Goal: Task Accomplishment & Management: Manage account settings

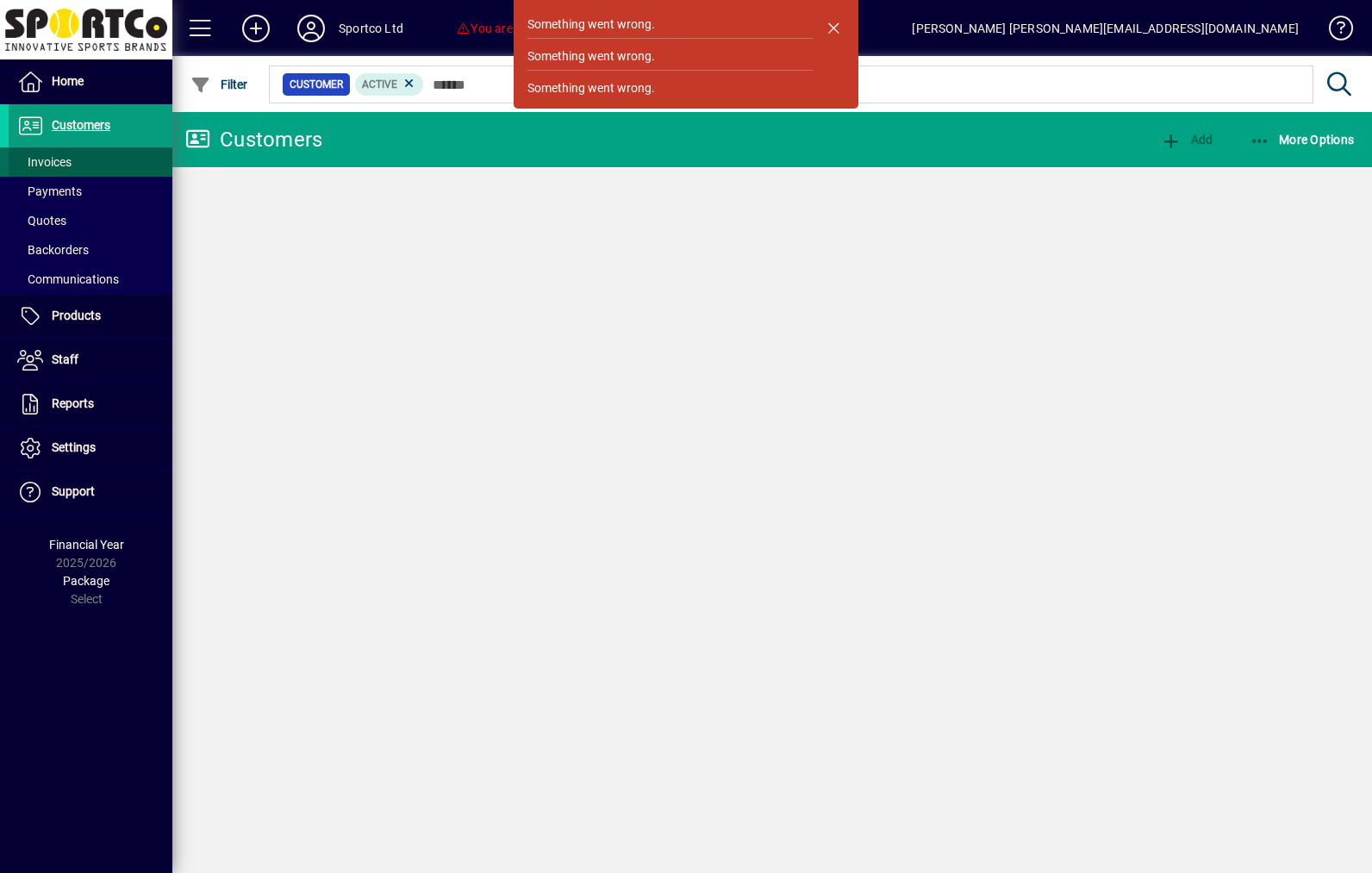
click at [72, 169] on span "Invoices" at bounding box center [45, 162] width 54 height 14
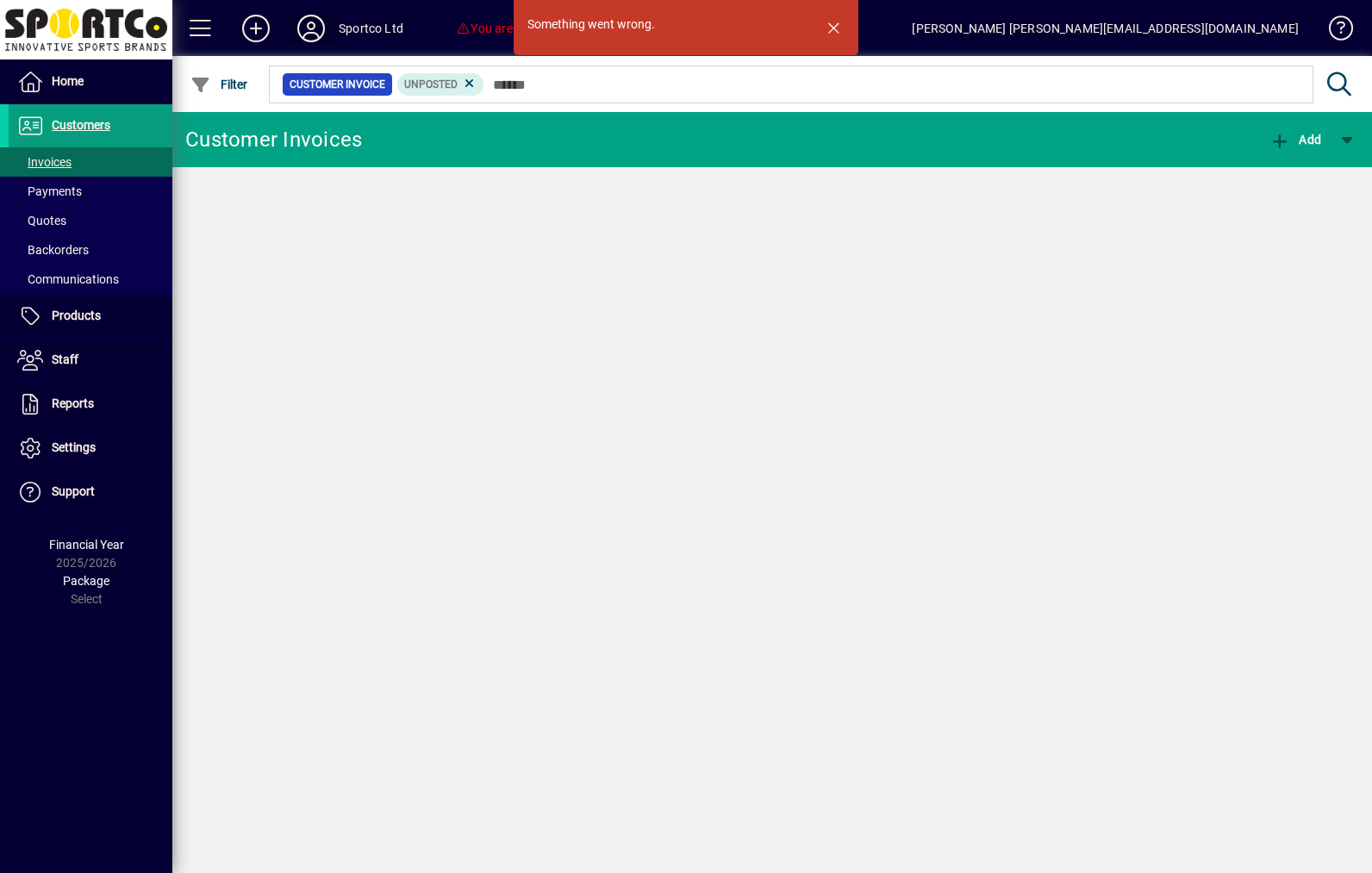
click at [326, 30] on icon at bounding box center [310, 29] width 34 height 28
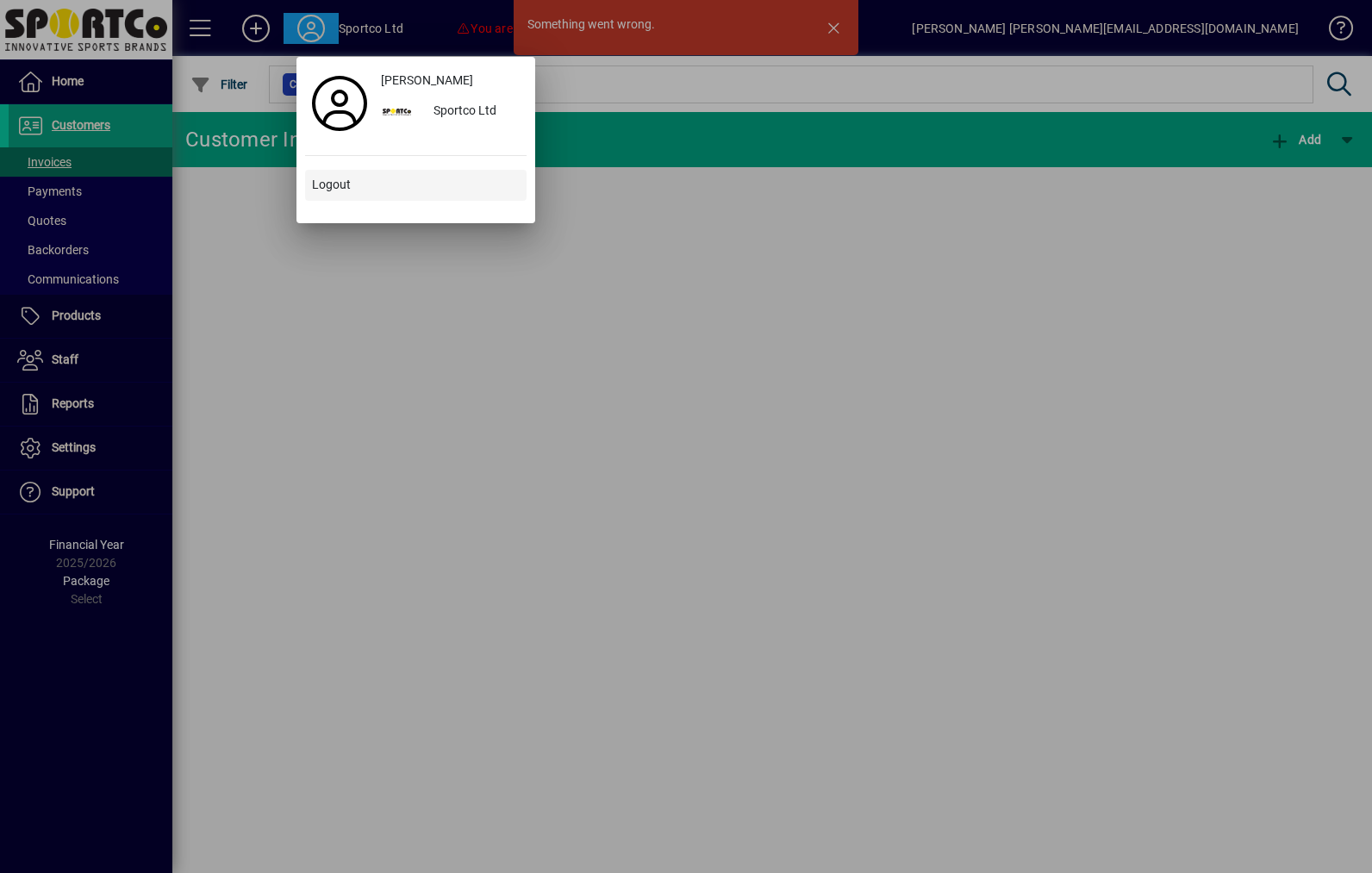
click at [342, 187] on span "Logout" at bounding box center [331, 185] width 38 height 18
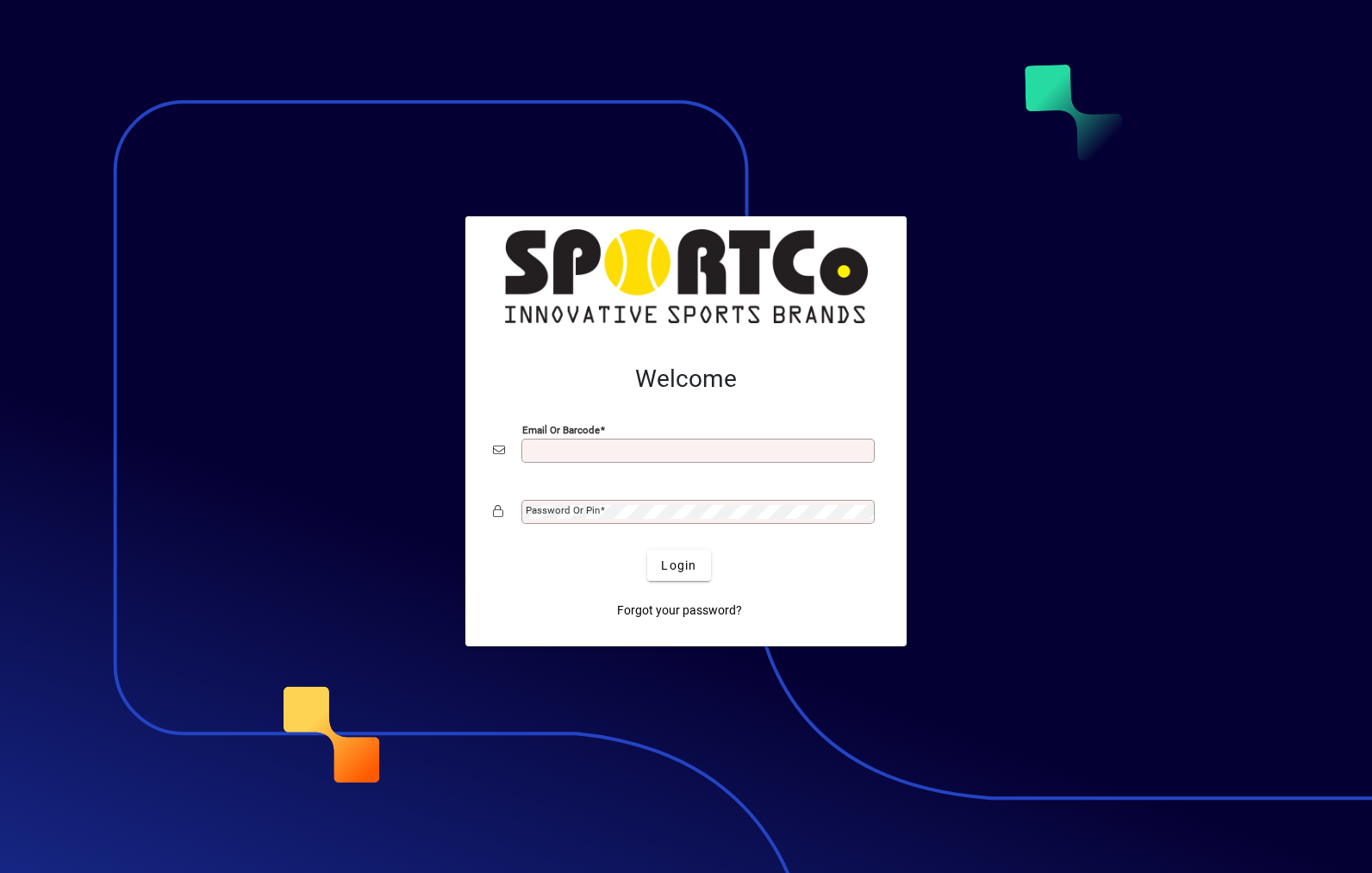
scroll to position [223, 0]
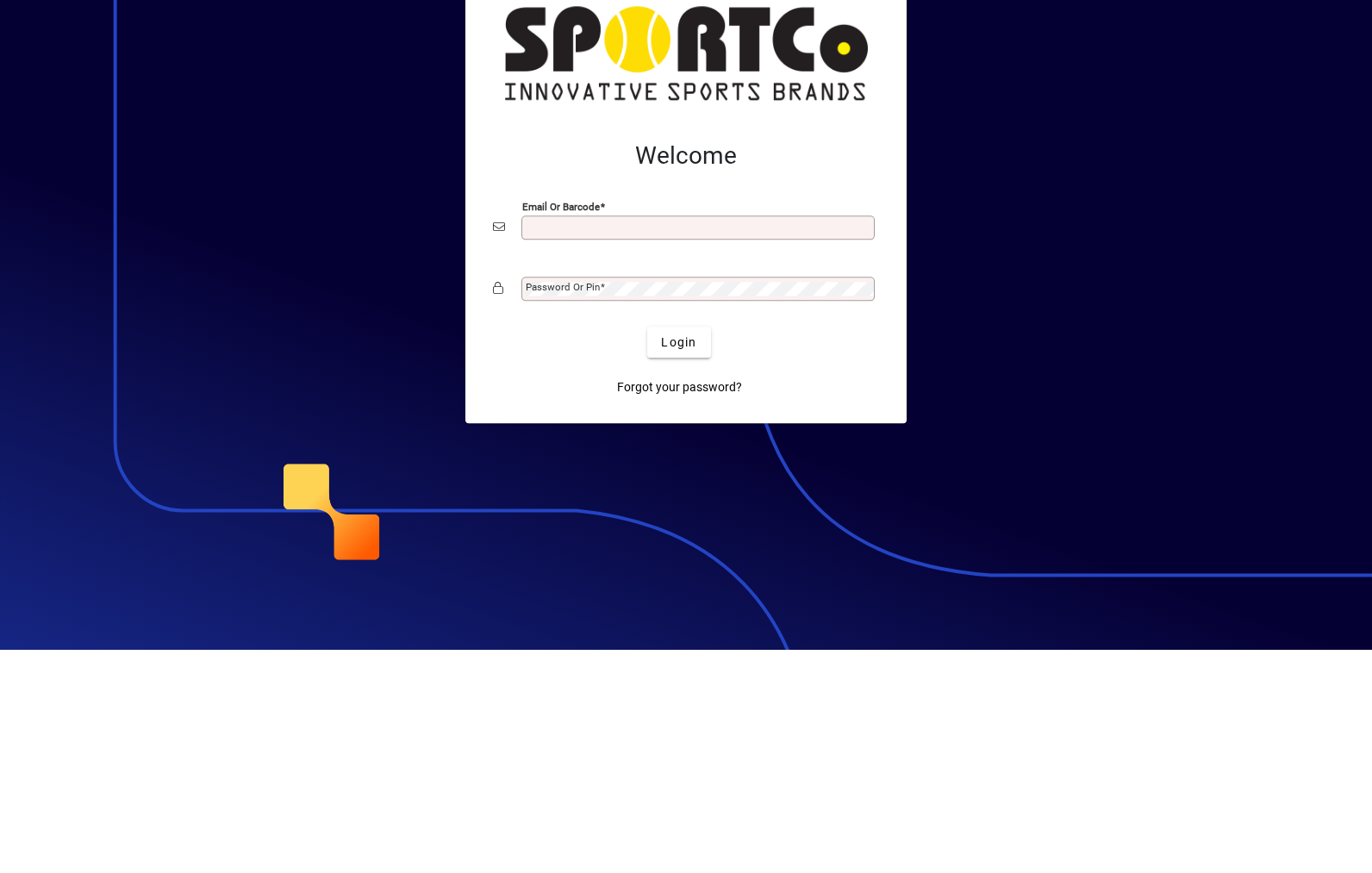
type input "**********"
click at [679, 550] on button "Login" at bounding box center [679, 565] width 63 height 31
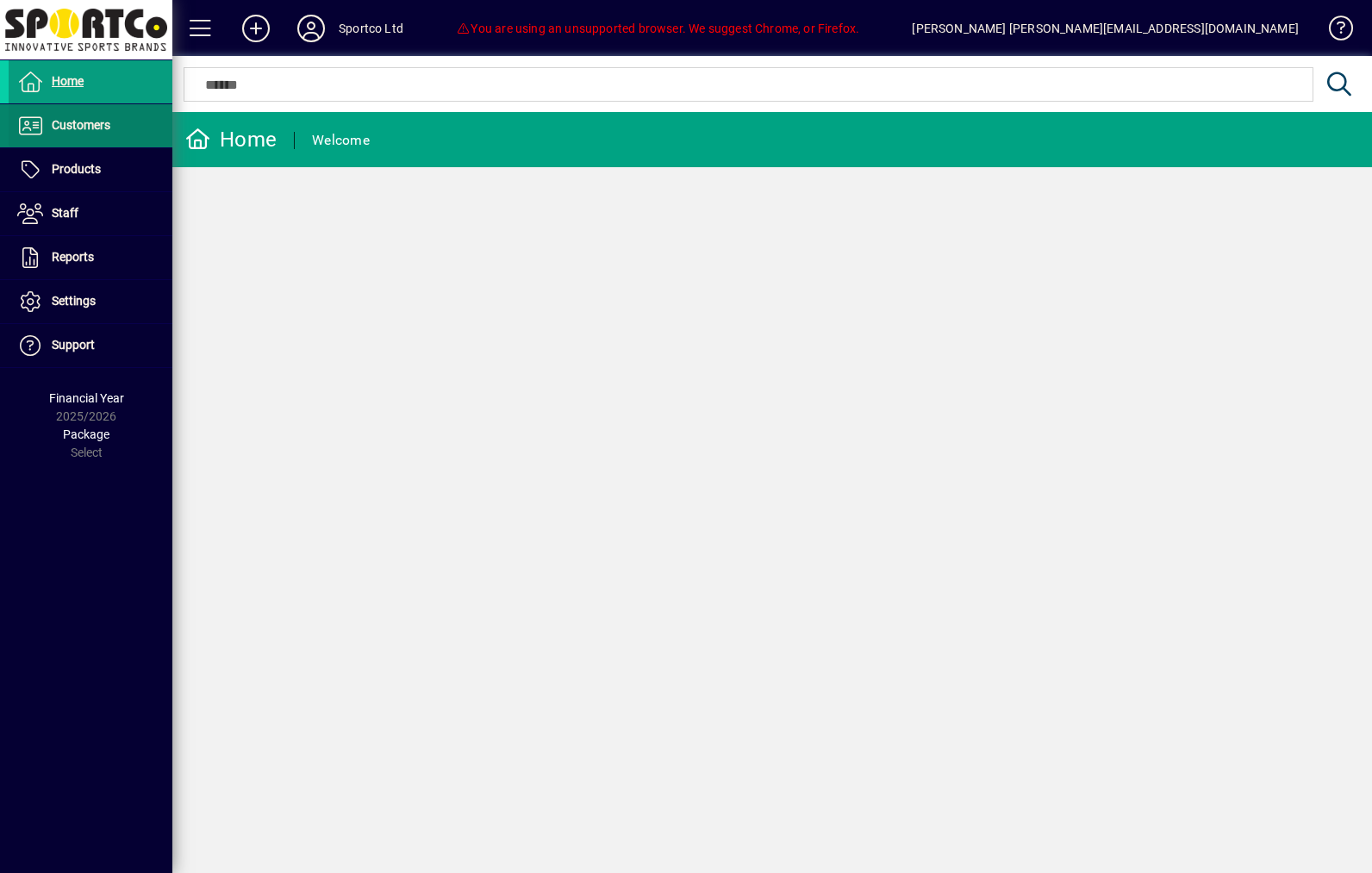
click at [75, 118] on span "Customers" at bounding box center [80, 125] width 59 height 14
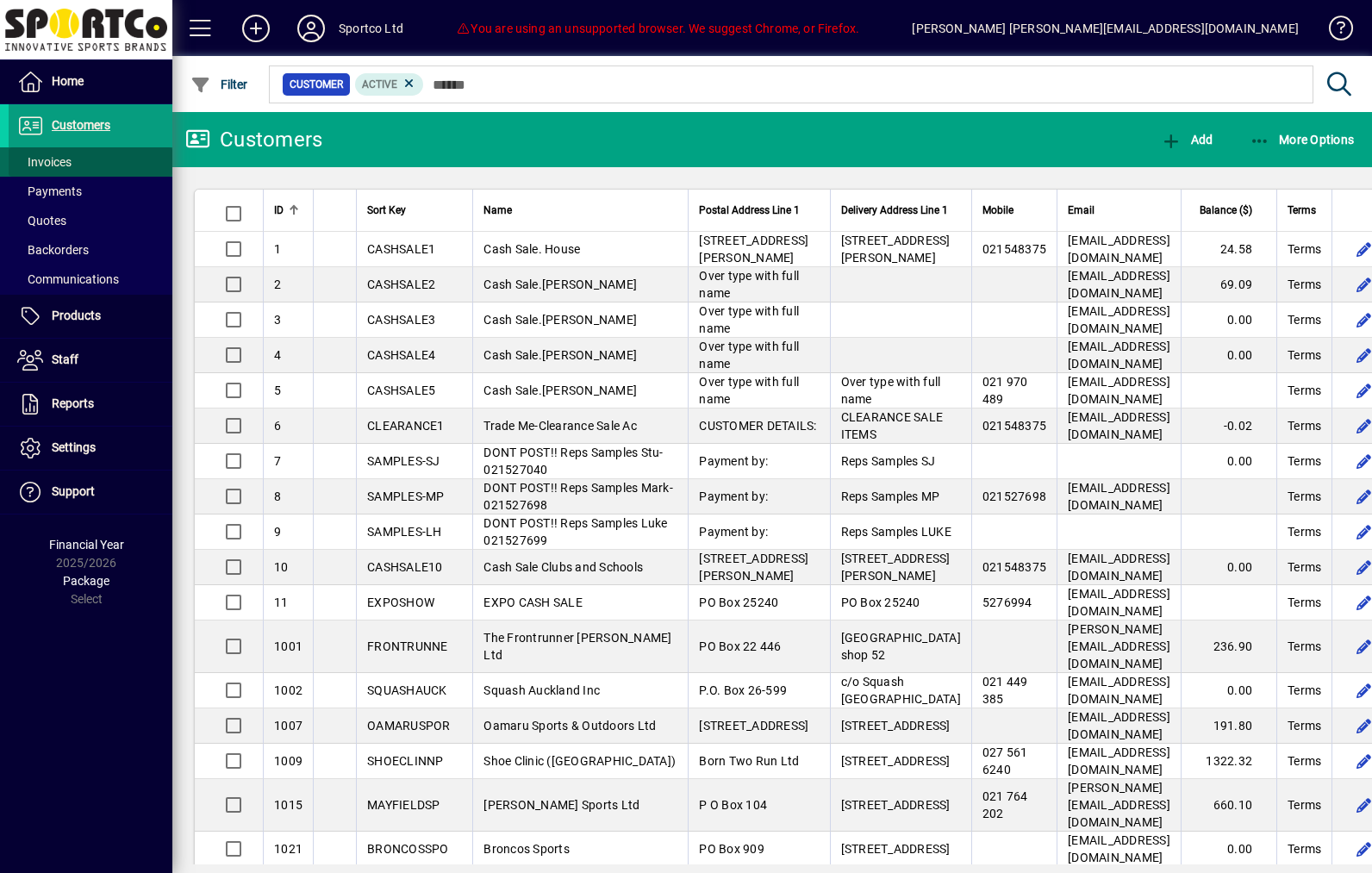
click at [65, 153] on span "Invoices" at bounding box center [40, 162] width 63 height 18
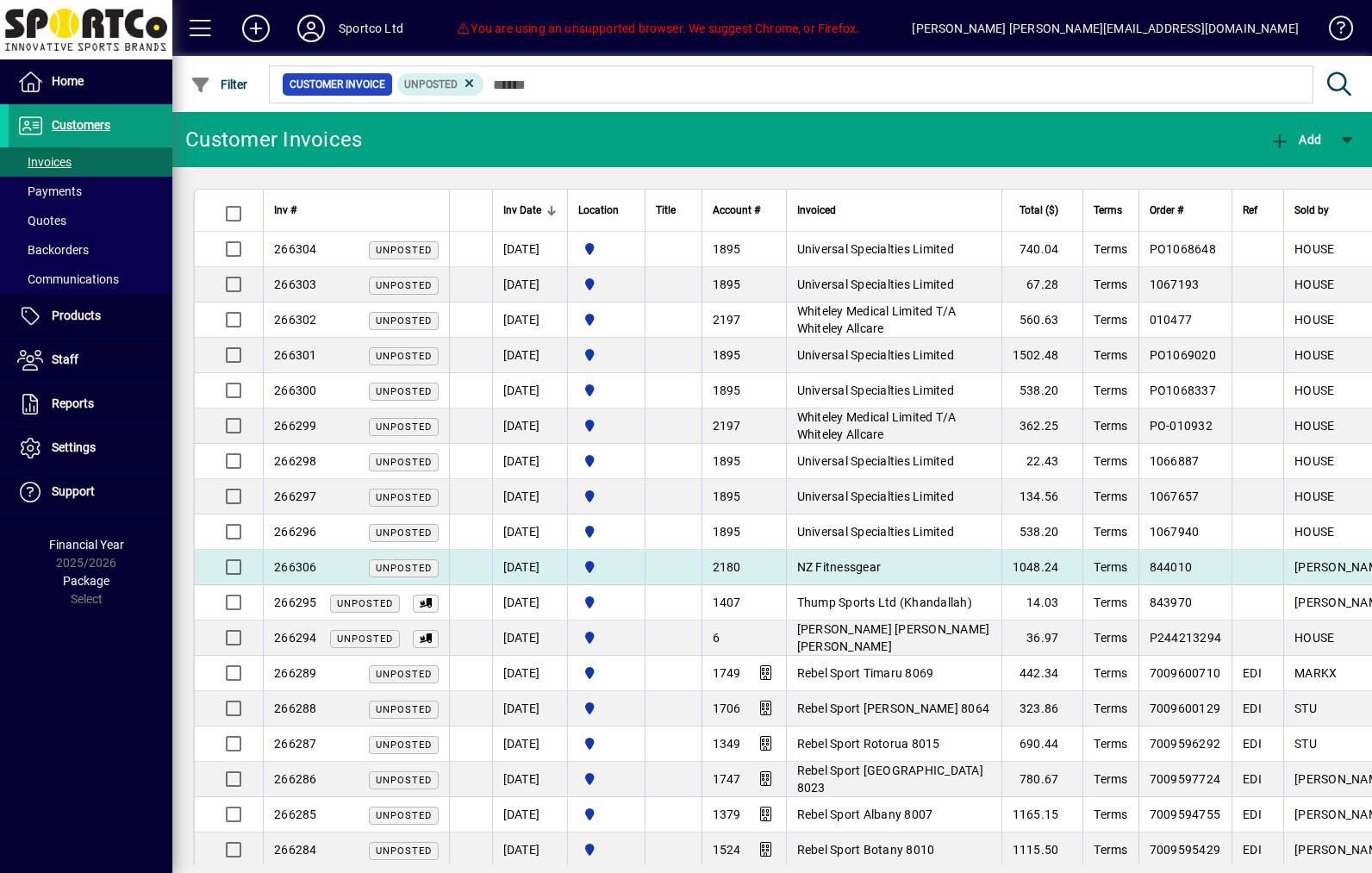
click at [1001, 568] on td "NZ Fitnessgear" at bounding box center [894, 568] width 215 height 35
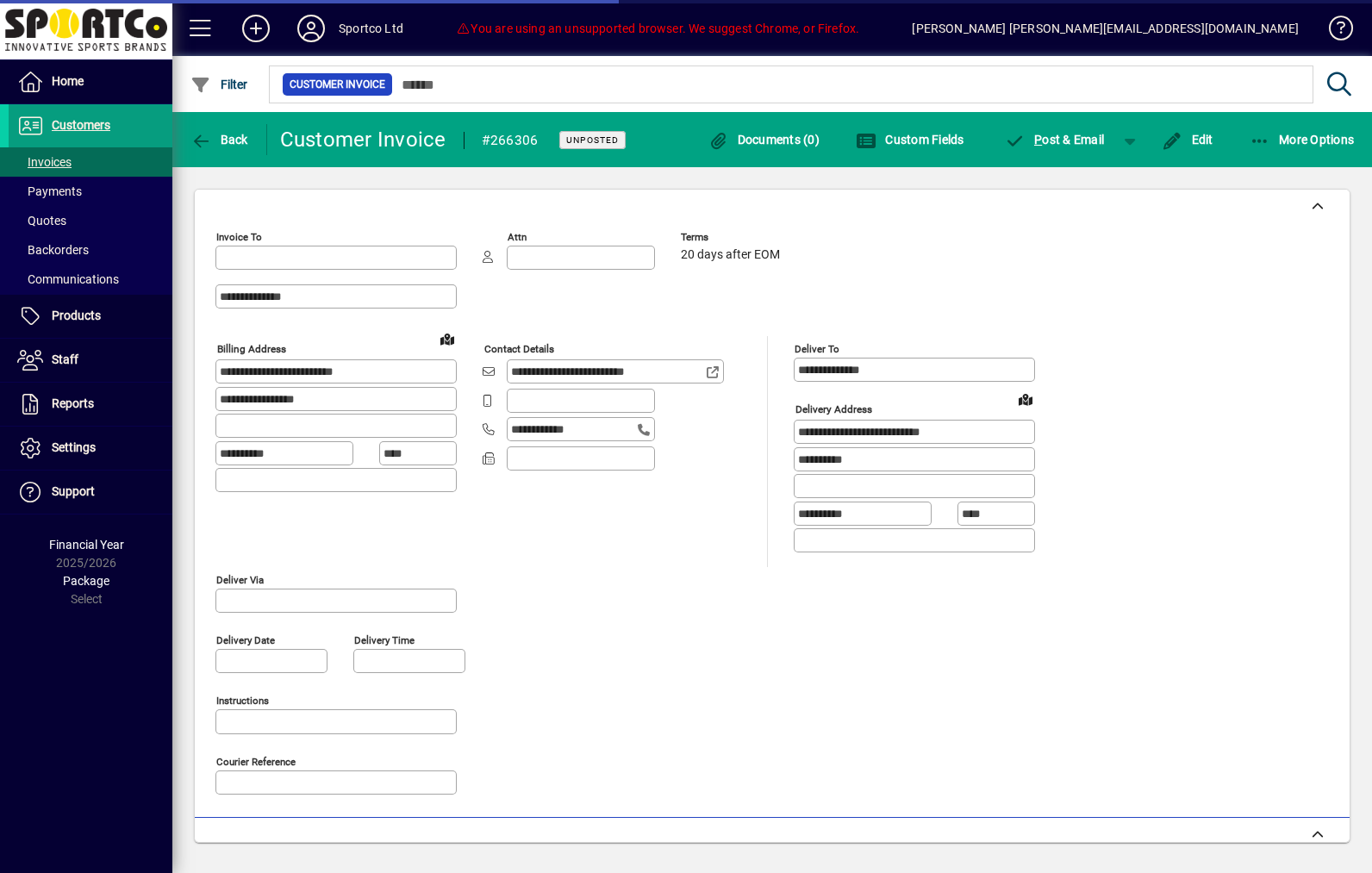
type input "**********"
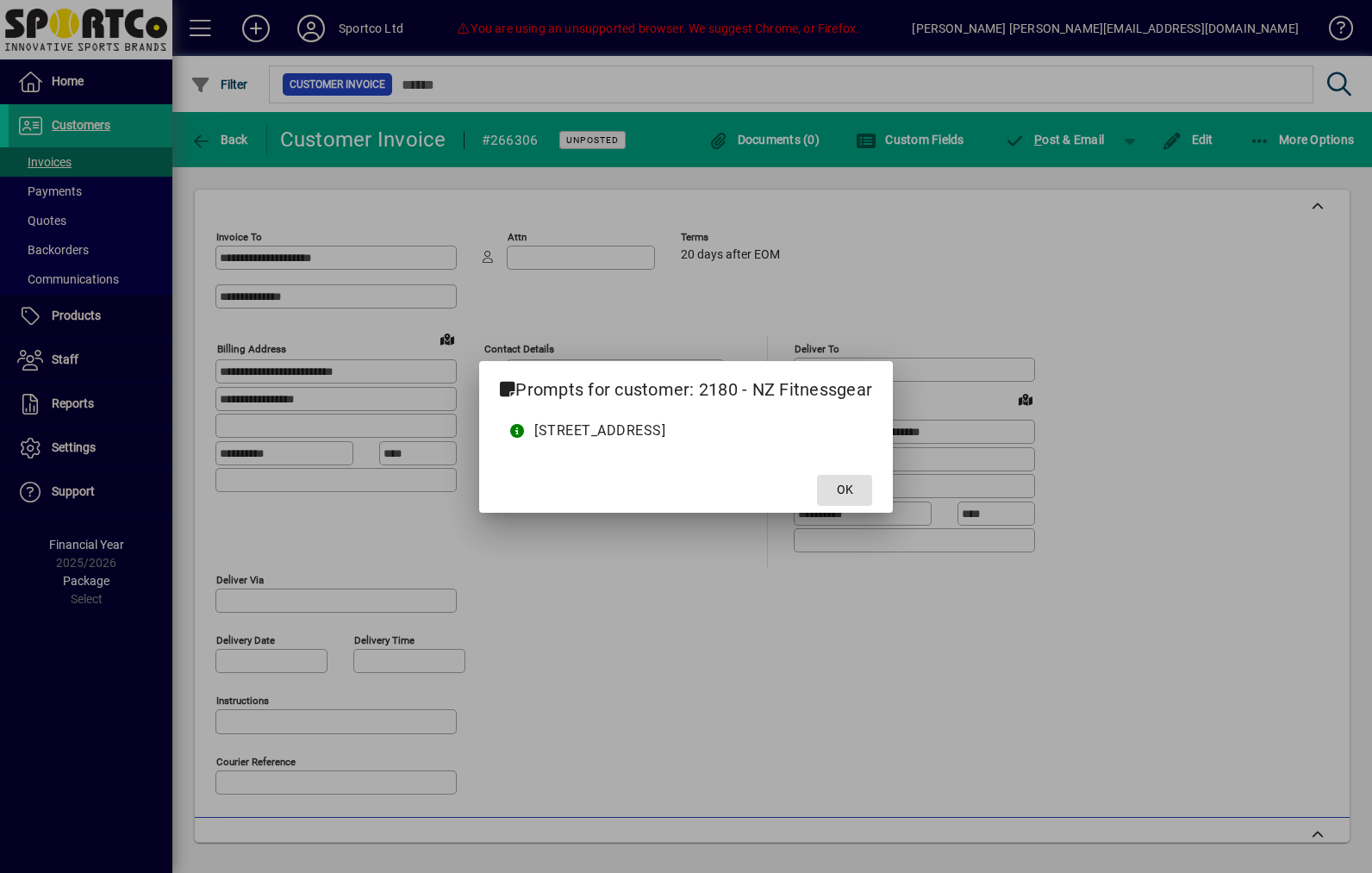
click at [872, 491] on span at bounding box center [844, 490] width 55 height 41
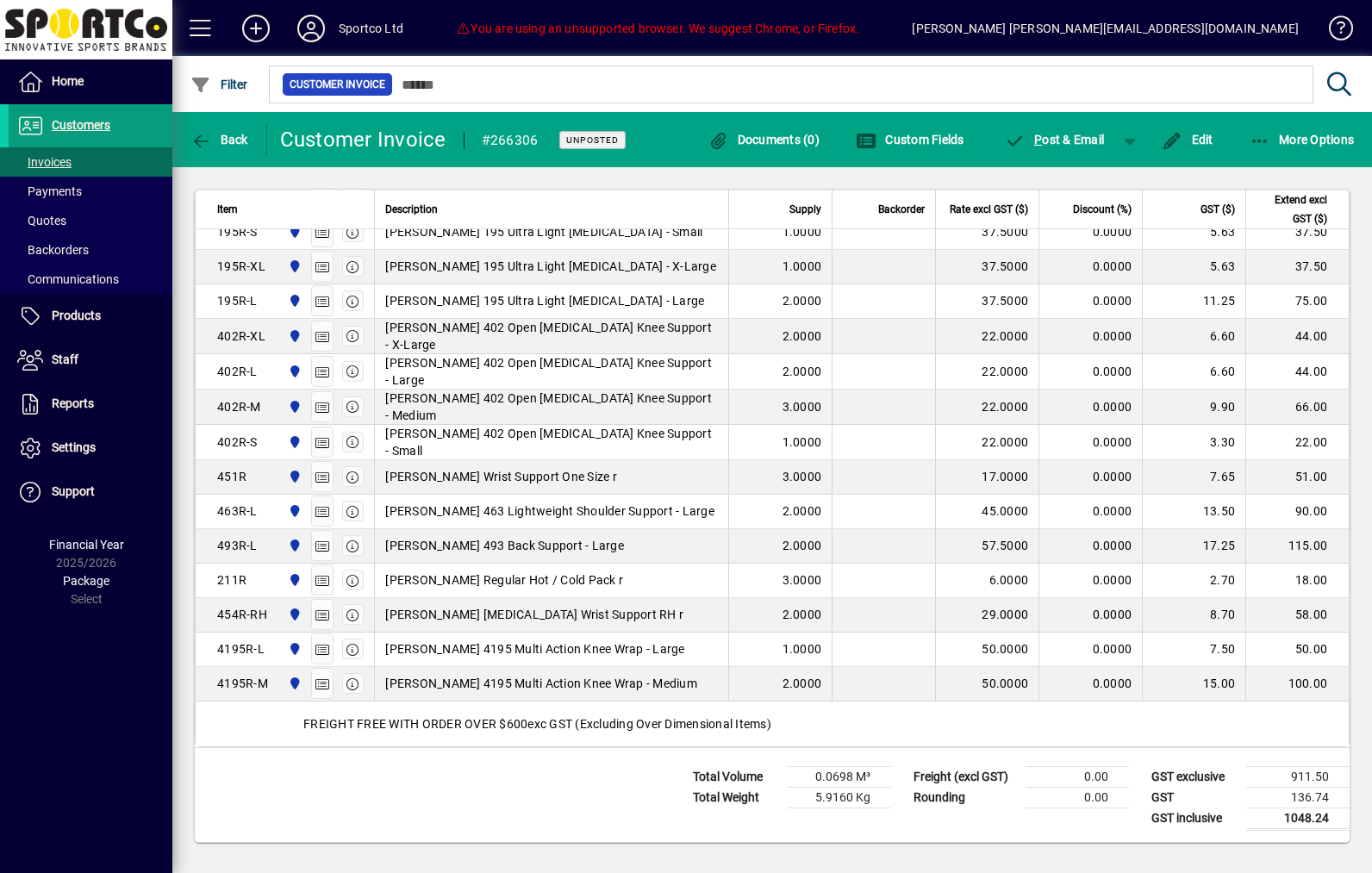
scroll to position [1103, 0]
click at [248, 134] on span "Back" at bounding box center [219, 140] width 58 height 14
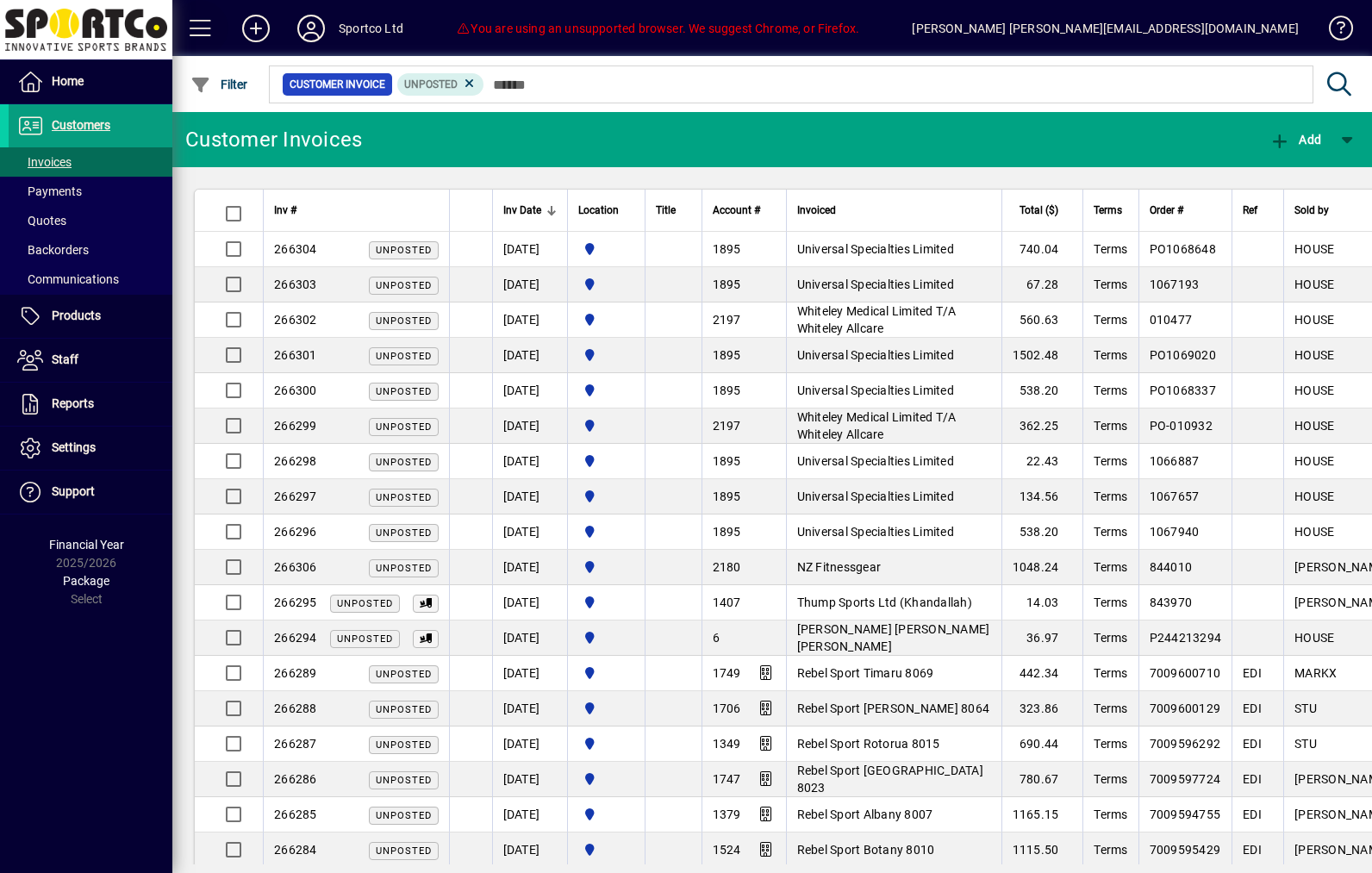
click at [212, 30] on span at bounding box center [200, 28] width 41 height 41
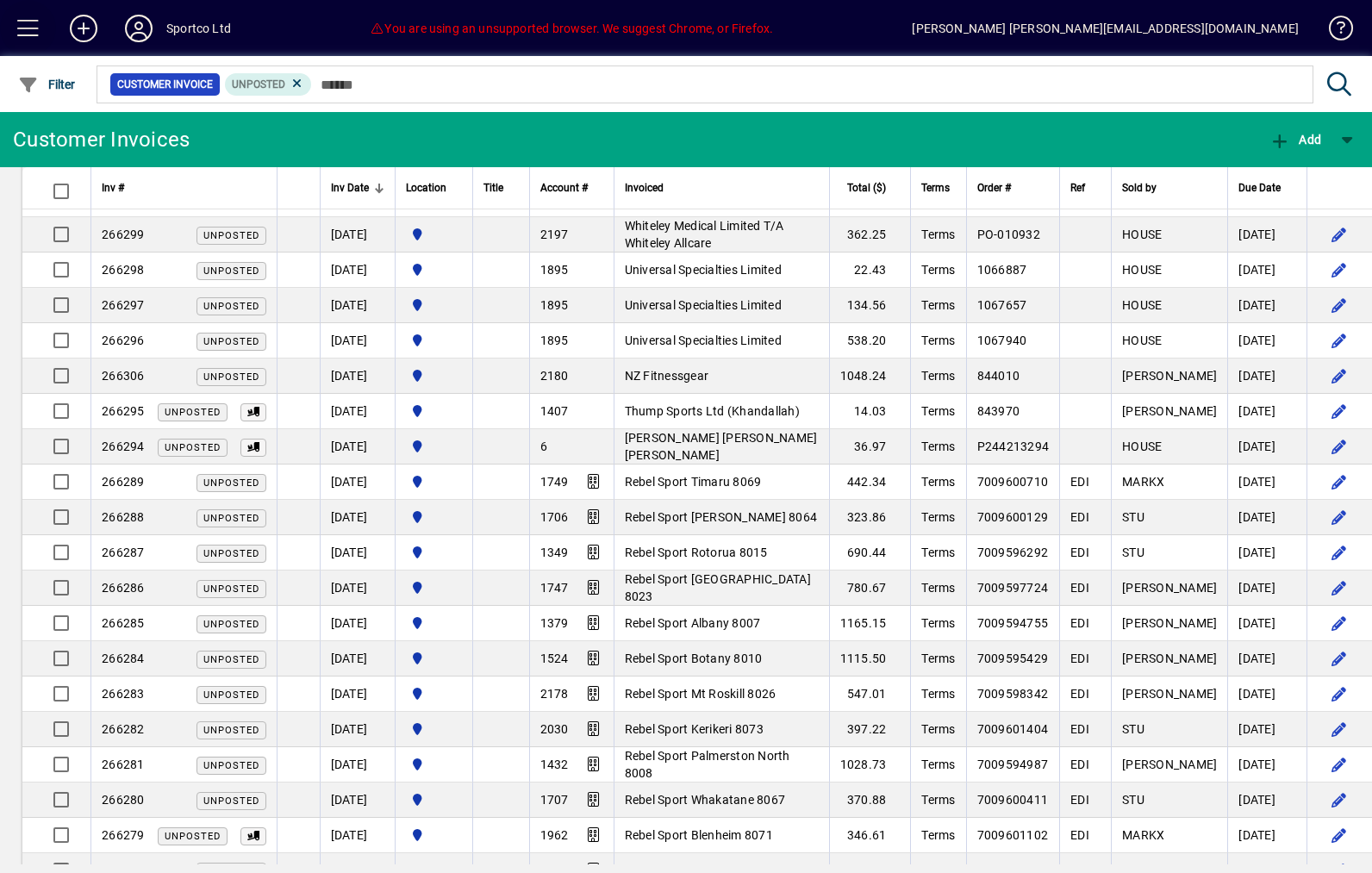
scroll to position [205, 0]
